Goal: Task Accomplishment & Management: Manage account settings

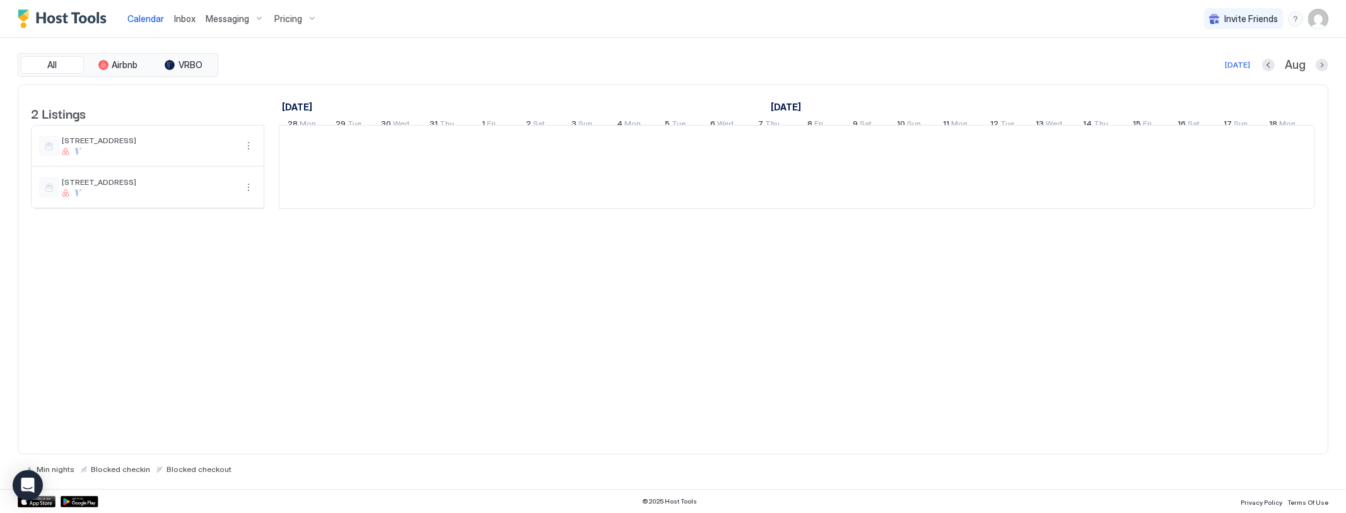
scroll to position [0, 700]
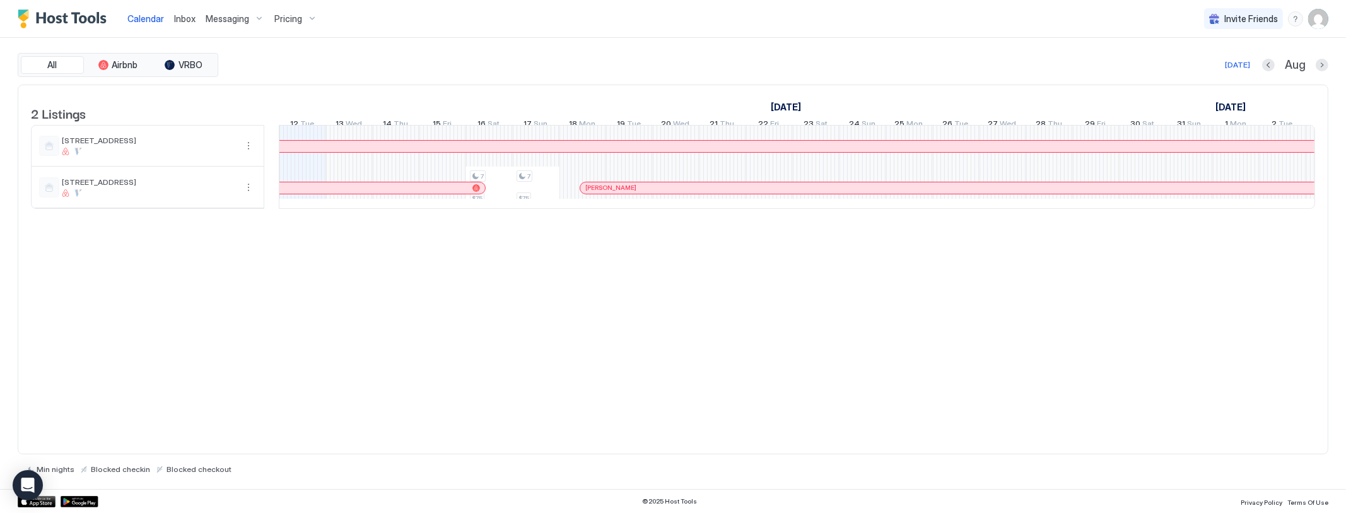
click at [1319, 20] on img "User profile" at bounding box center [1318, 19] width 20 height 20
click at [1200, 68] on span "Settings" at bounding box center [1205, 70] width 34 height 11
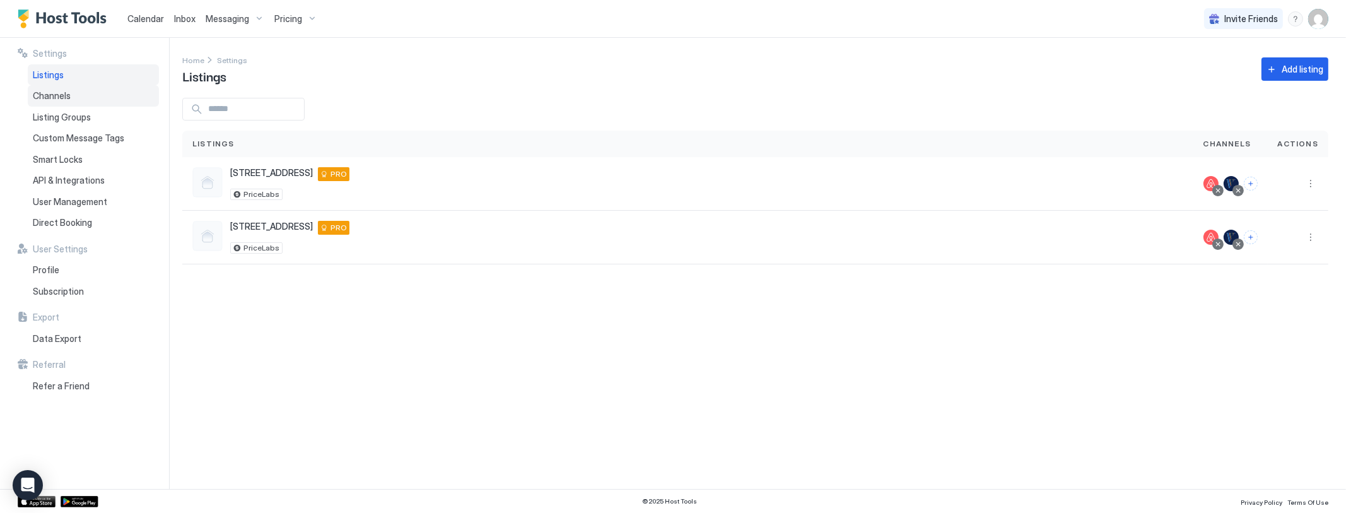
click at [52, 93] on span "Channels" at bounding box center [52, 95] width 38 height 11
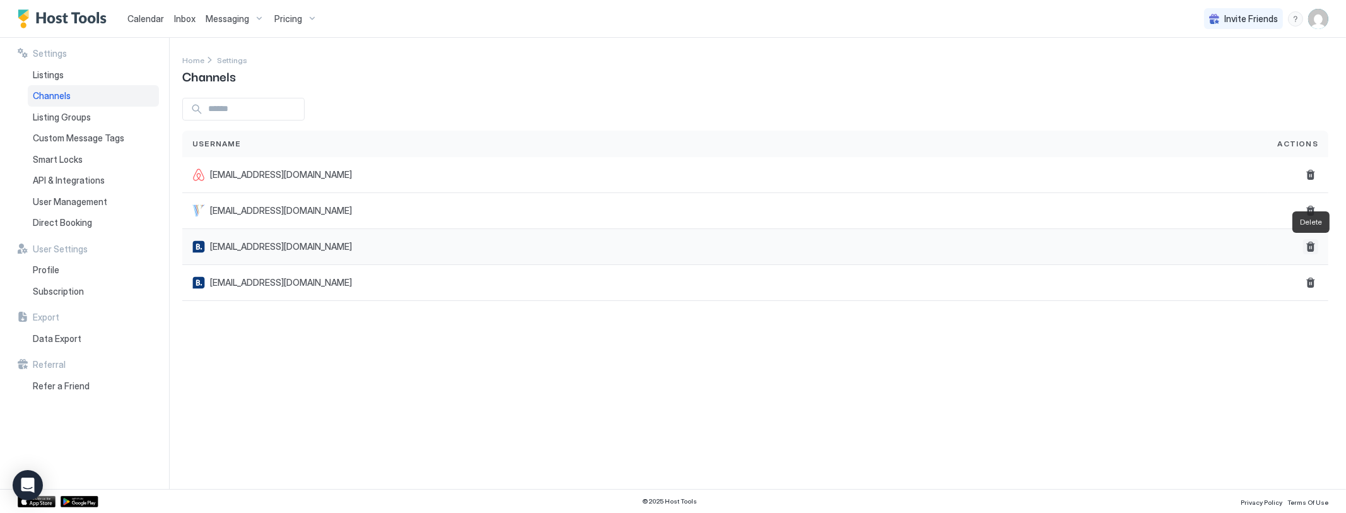
click at [1310, 249] on button "Delete" at bounding box center [1310, 246] width 15 height 15
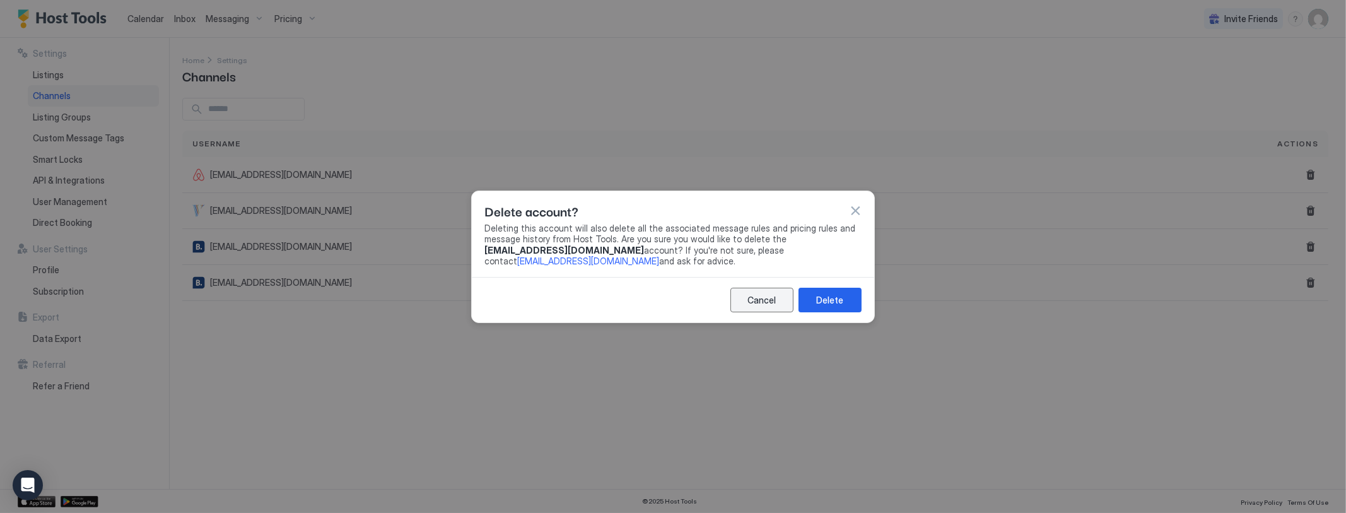
click at [758, 302] on div "Cancel" at bounding box center [762, 299] width 28 height 13
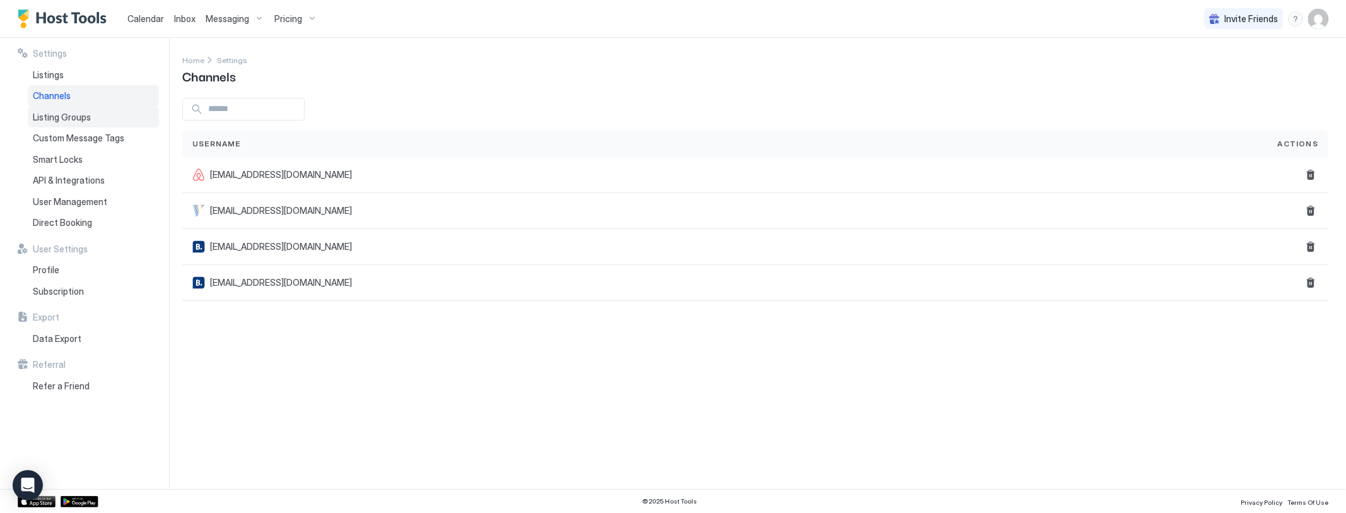
click at [54, 114] on span "Listing Groups" at bounding box center [62, 117] width 58 height 11
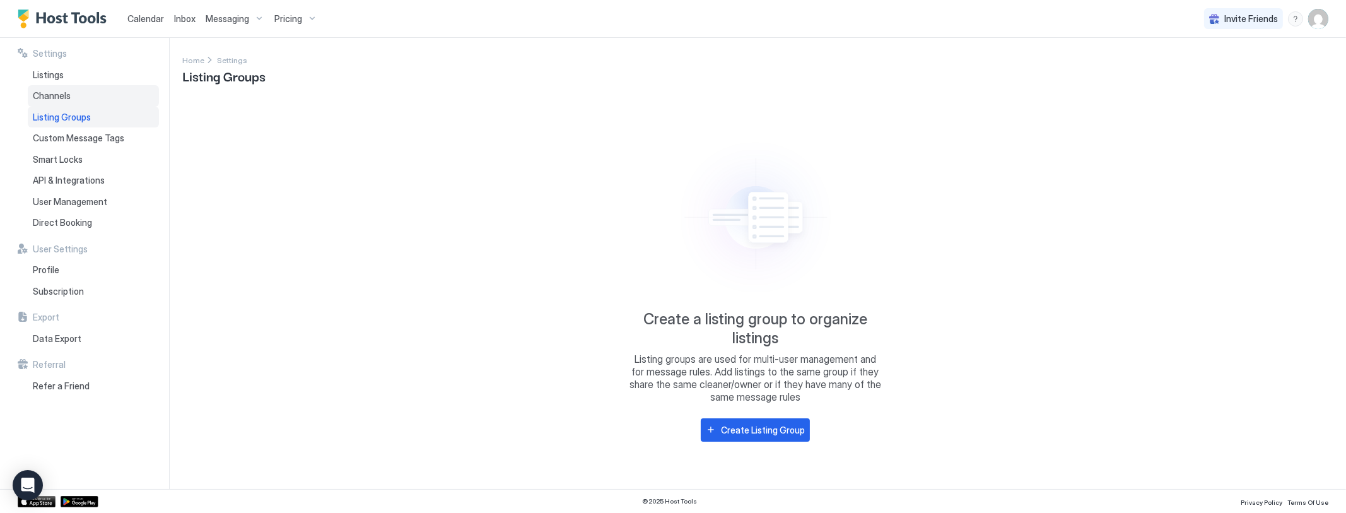
click at [52, 90] on span "Channels" at bounding box center [52, 95] width 38 height 11
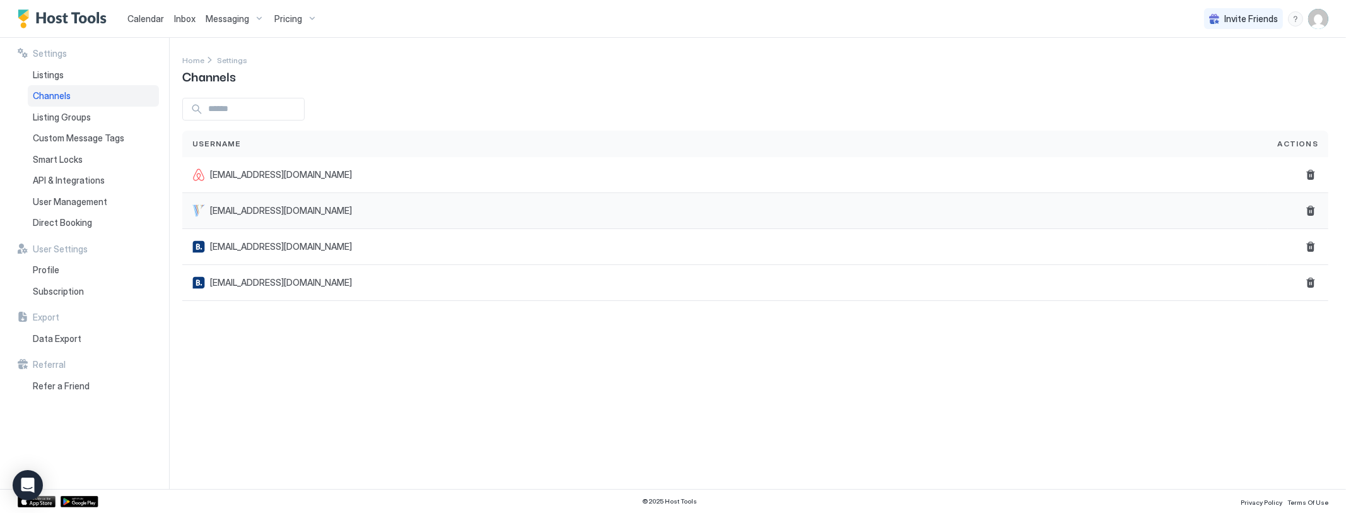
click at [300, 211] on span "[EMAIL_ADDRESS][DOMAIN_NAME]" at bounding box center [281, 210] width 142 height 11
click at [49, 73] on span "Listings" at bounding box center [48, 74] width 31 height 11
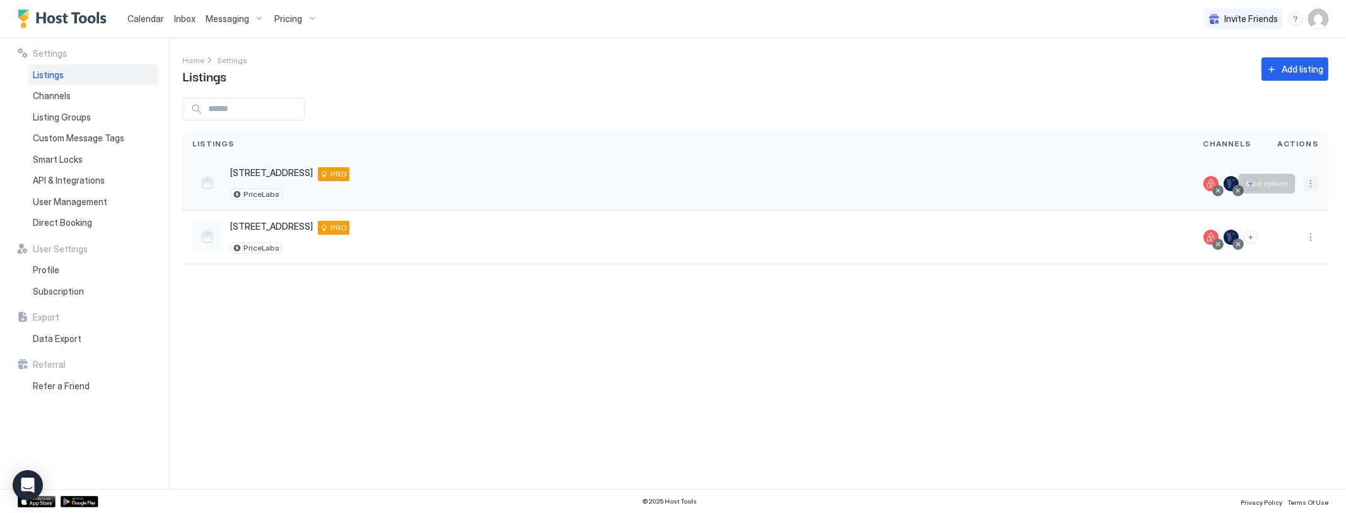
click at [1311, 182] on button "More options" at bounding box center [1310, 183] width 15 height 15
click at [1202, 320] on div at bounding box center [673, 256] width 1346 height 513
click at [1310, 233] on button "More options" at bounding box center [1310, 237] width 15 height 15
click at [999, 302] on div at bounding box center [673, 256] width 1346 height 513
click at [75, 117] on span "Listing Groups" at bounding box center [62, 117] width 58 height 11
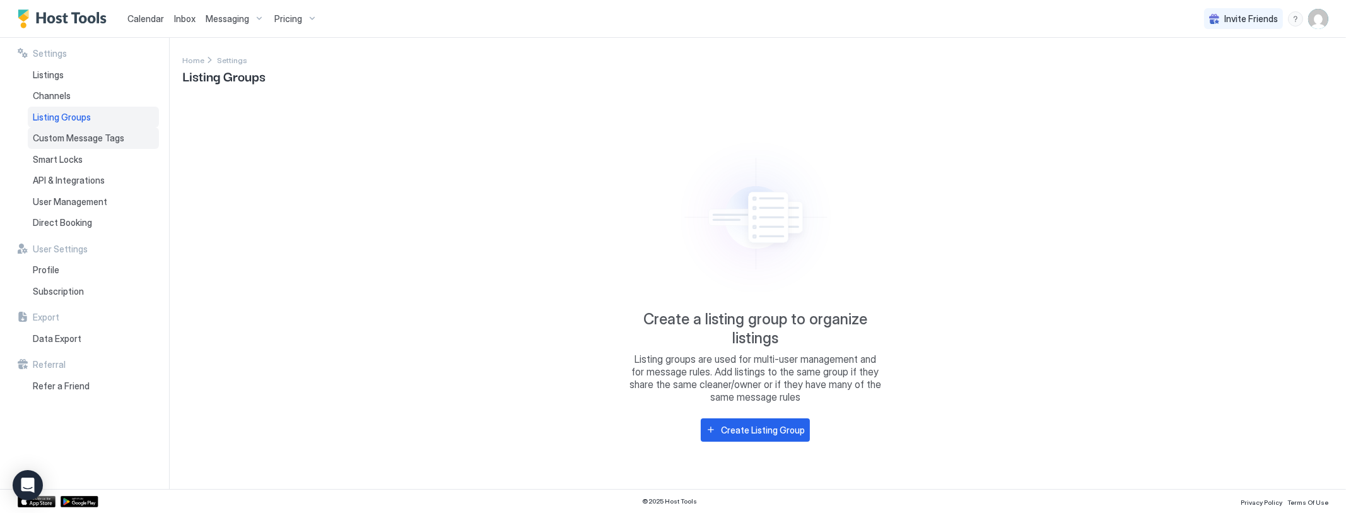
click at [63, 130] on div "Custom Message Tags" at bounding box center [93, 137] width 131 height 21
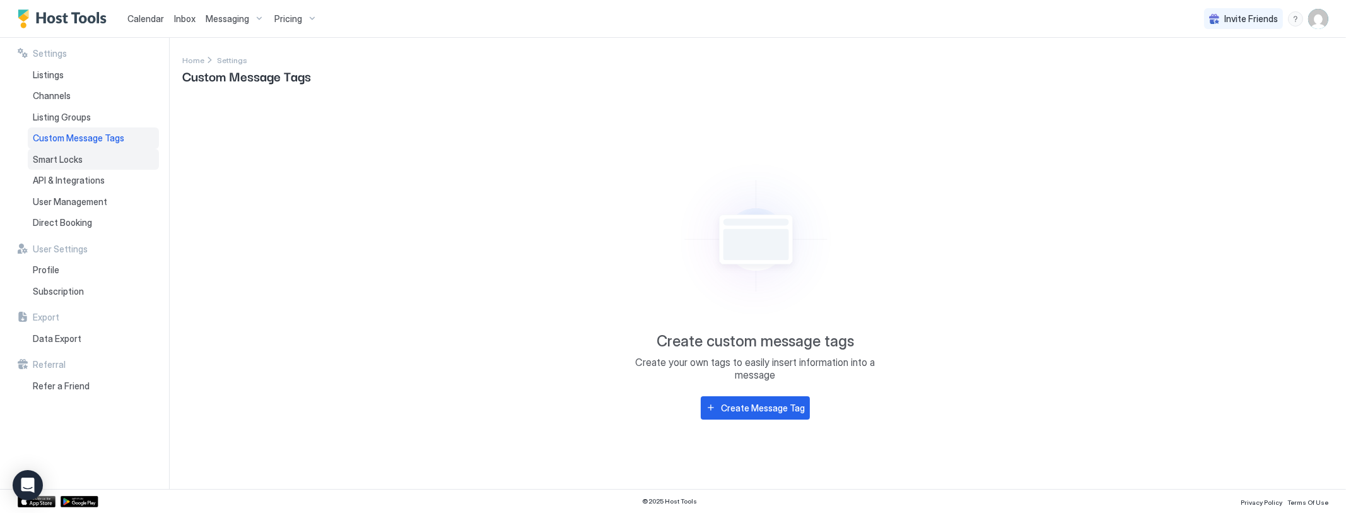
click at [58, 151] on div "Smart Locks" at bounding box center [93, 159] width 131 height 21
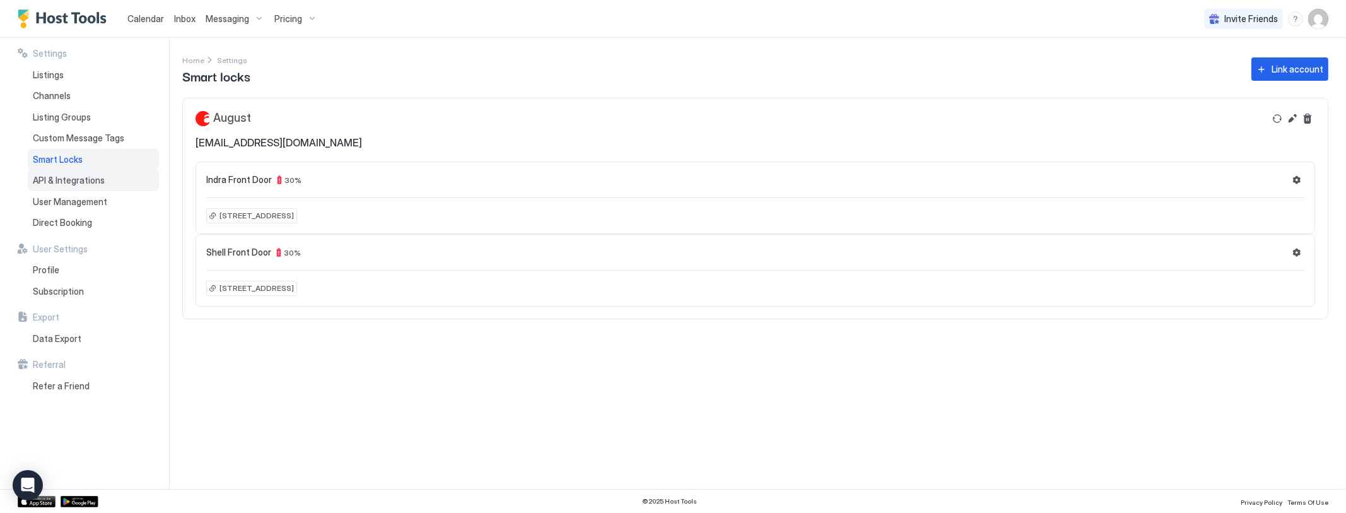
click at [56, 180] on span "API & Integrations" at bounding box center [69, 180] width 72 height 11
